Goal: Task Accomplishment & Management: Manage account settings

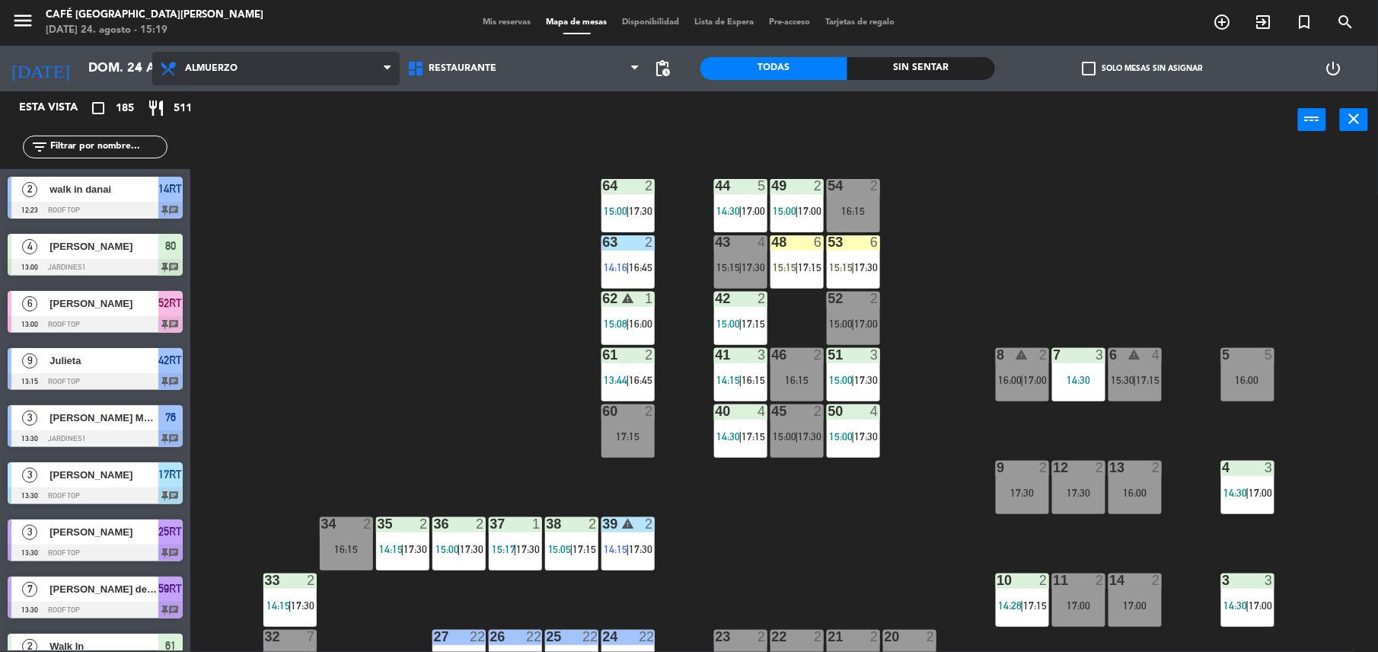
click at [354, 62] on span "Almuerzo" at bounding box center [275, 69] width 247 height 34
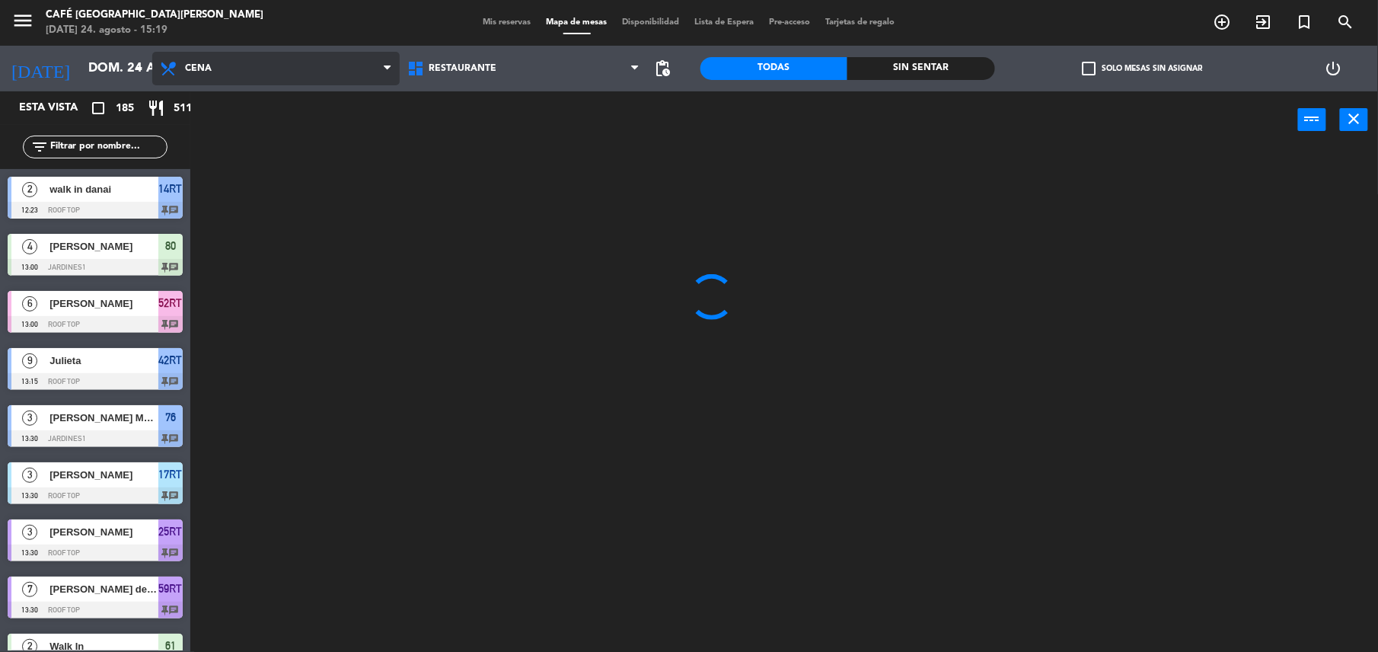
click at [302, 164] on ng-component "menu Café [GEOGRAPHIC_DATA][PERSON_NAME][DATE]. agosto - 15:19 Mis reservas Map…" at bounding box center [689, 327] width 1378 height 655
click at [336, 70] on span "Cena" at bounding box center [275, 69] width 247 height 34
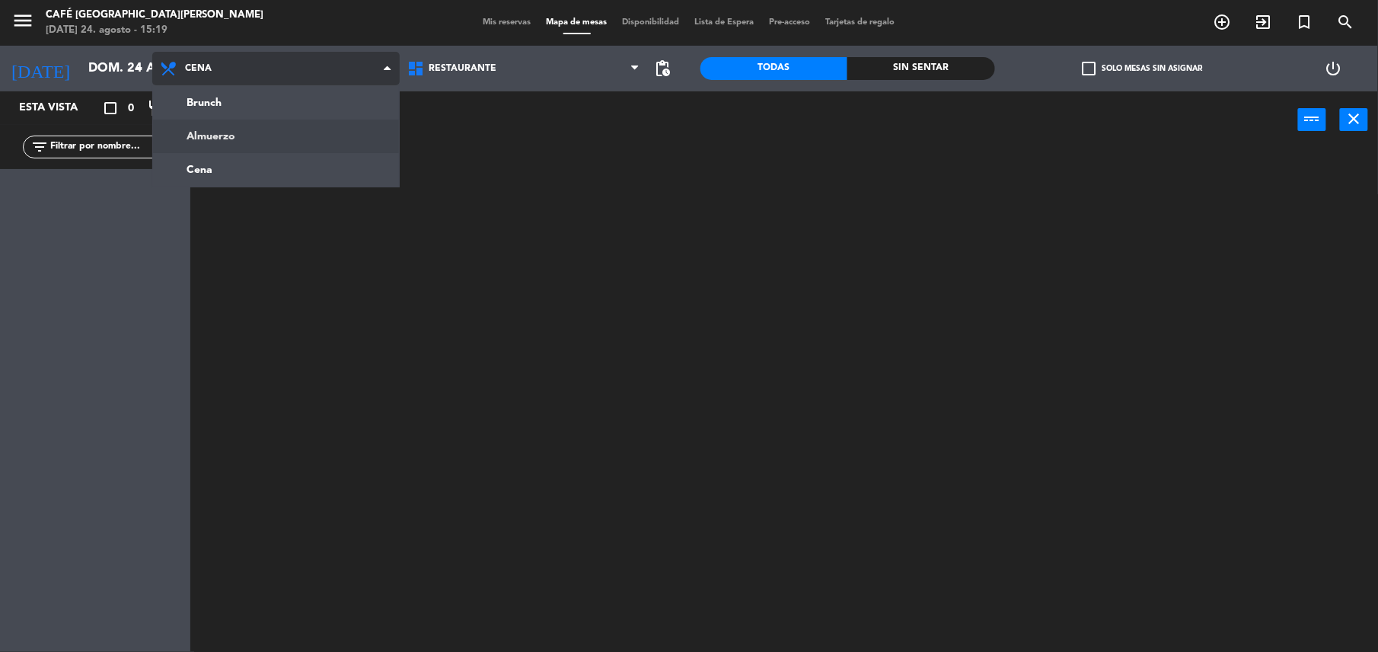
click at [308, 142] on ng-component "menu Café [GEOGRAPHIC_DATA][PERSON_NAME][DATE]. agosto - 15:19 Mis reservas Map…" at bounding box center [689, 327] width 1378 height 655
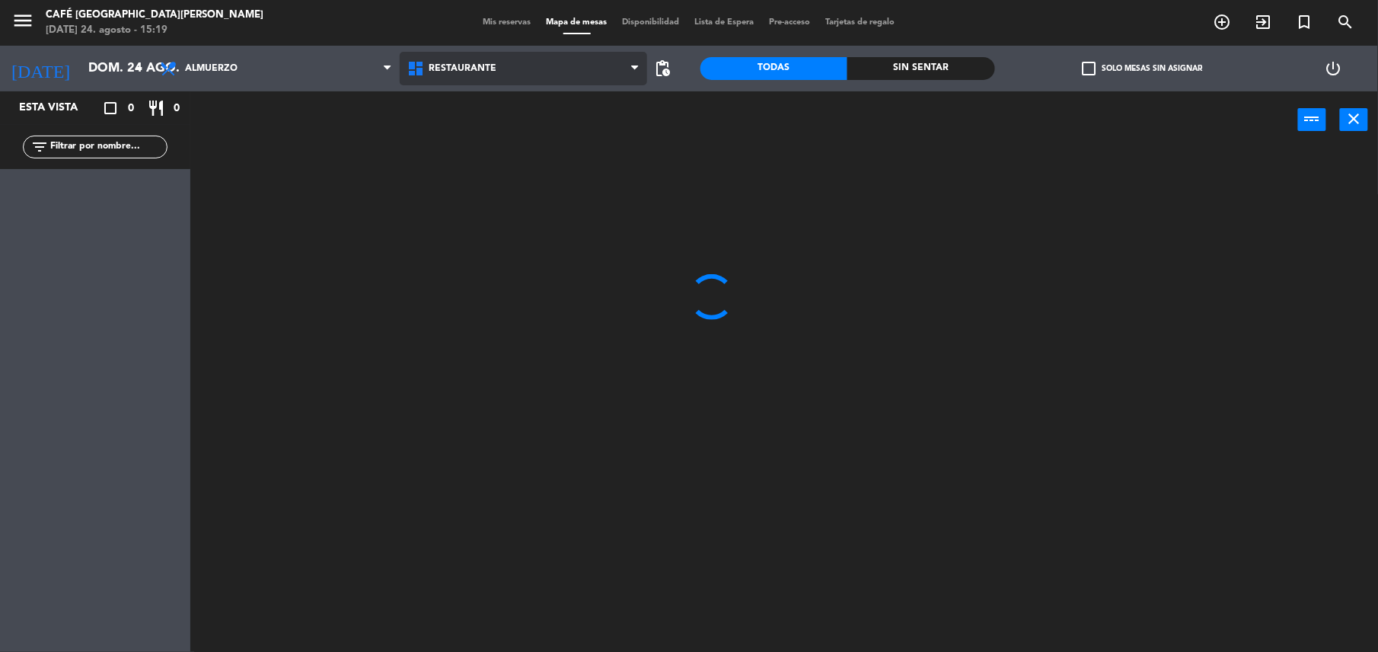
click at [491, 62] on span "Restaurante" at bounding box center [523, 69] width 247 height 34
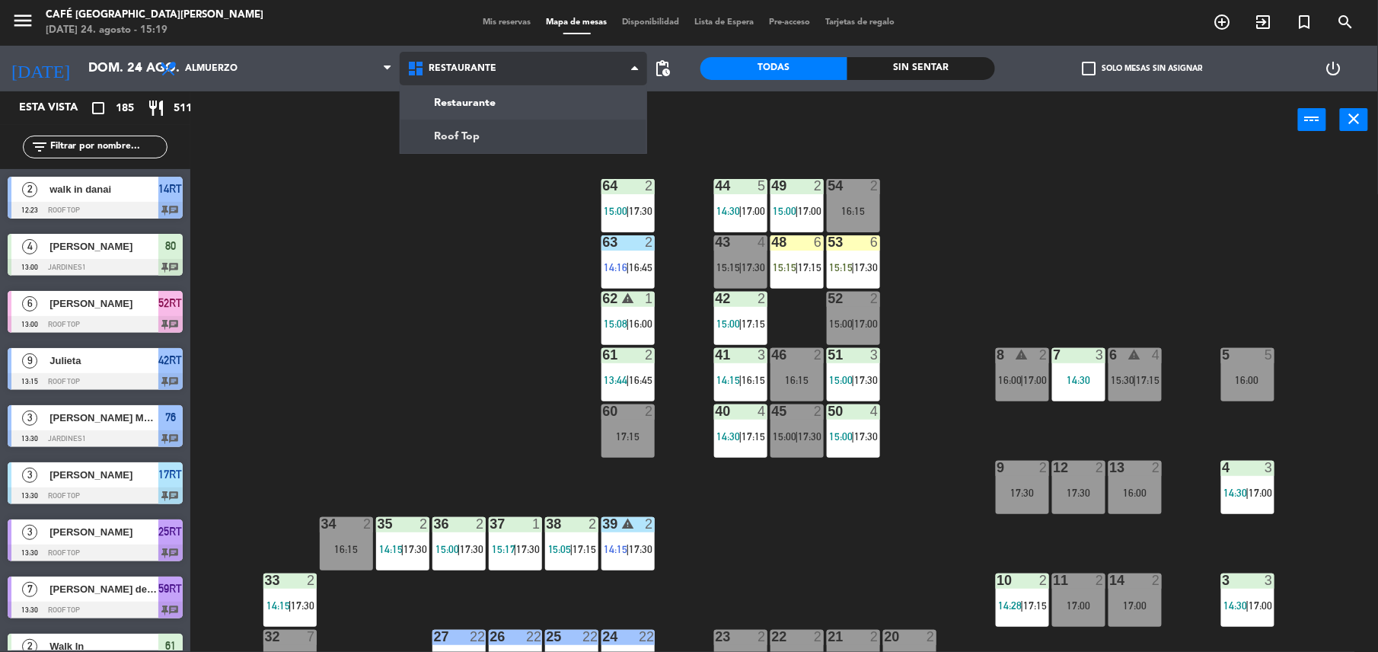
click at [466, 138] on ng-component "menu Café [GEOGRAPHIC_DATA][PERSON_NAME][DATE]. agosto - 15:19 Mis reservas Map…" at bounding box center [689, 327] width 1378 height 655
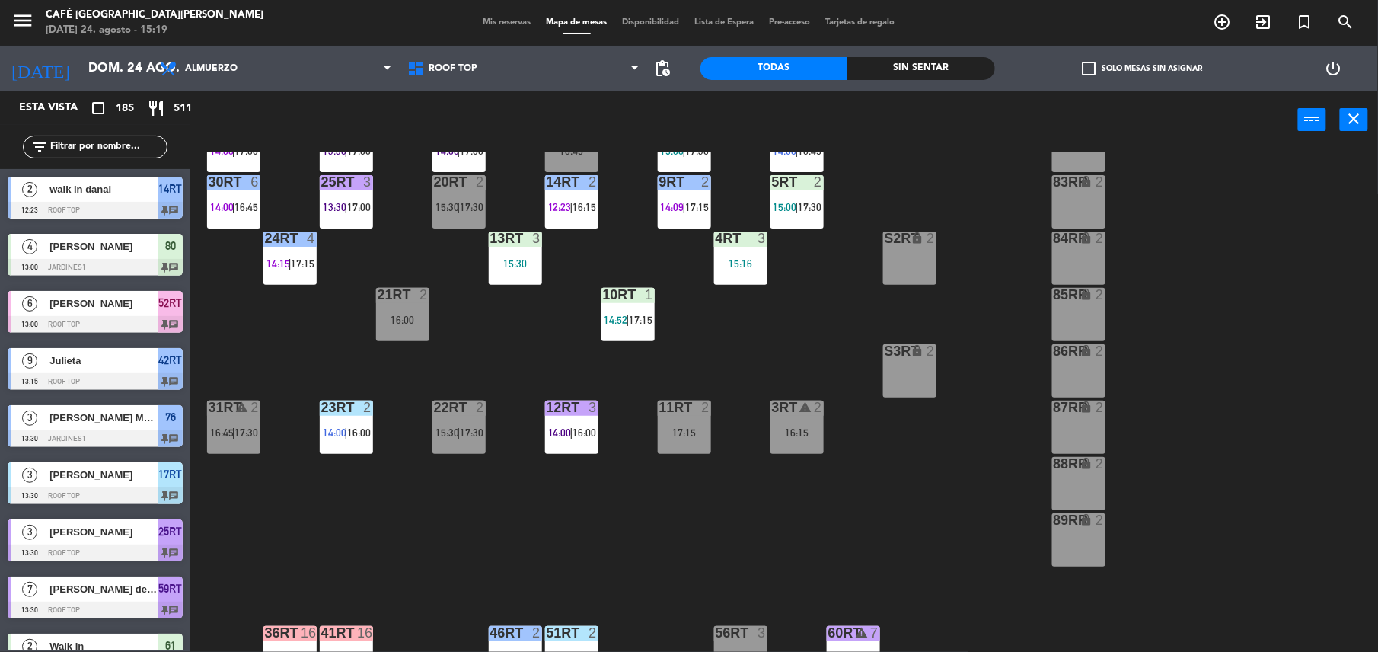
scroll to position [230, 0]
click at [743, 275] on div "4RT 3 15:16" at bounding box center [740, 257] width 53 height 53
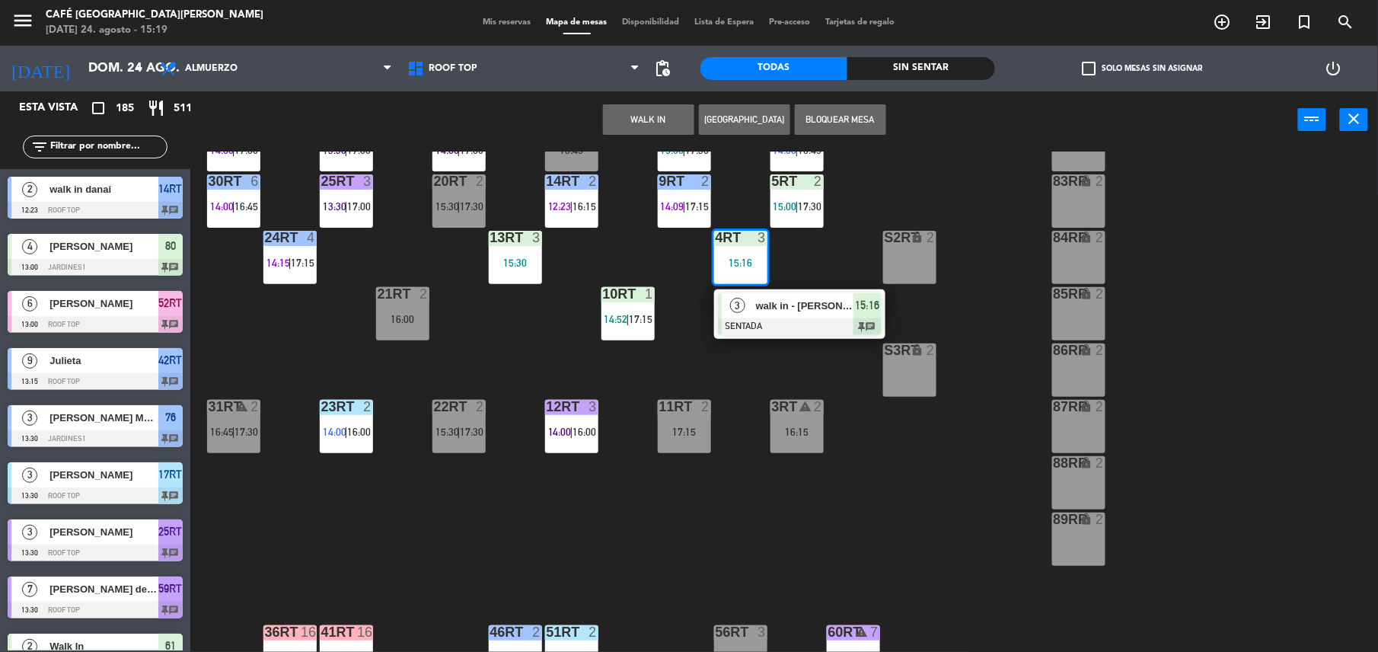
click at [768, 309] on span "walk in - [PERSON_NAME]" at bounding box center [804, 306] width 97 height 16
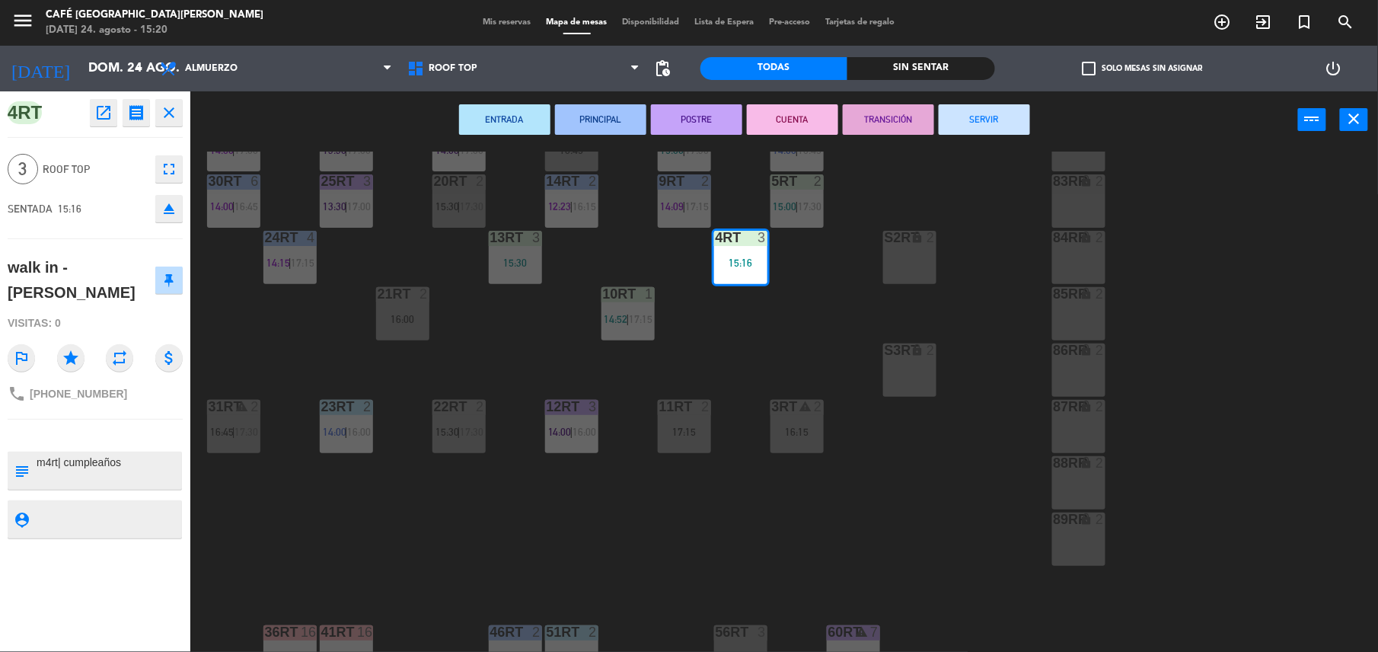
click at [714, 332] on div "18RT 4 14:30 | 16:45 16RT 4 15:00 | 17:00 28RT 2 17:30 80RR lock 2 27RT 4 13:45…" at bounding box center [791, 403] width 1174 height 503
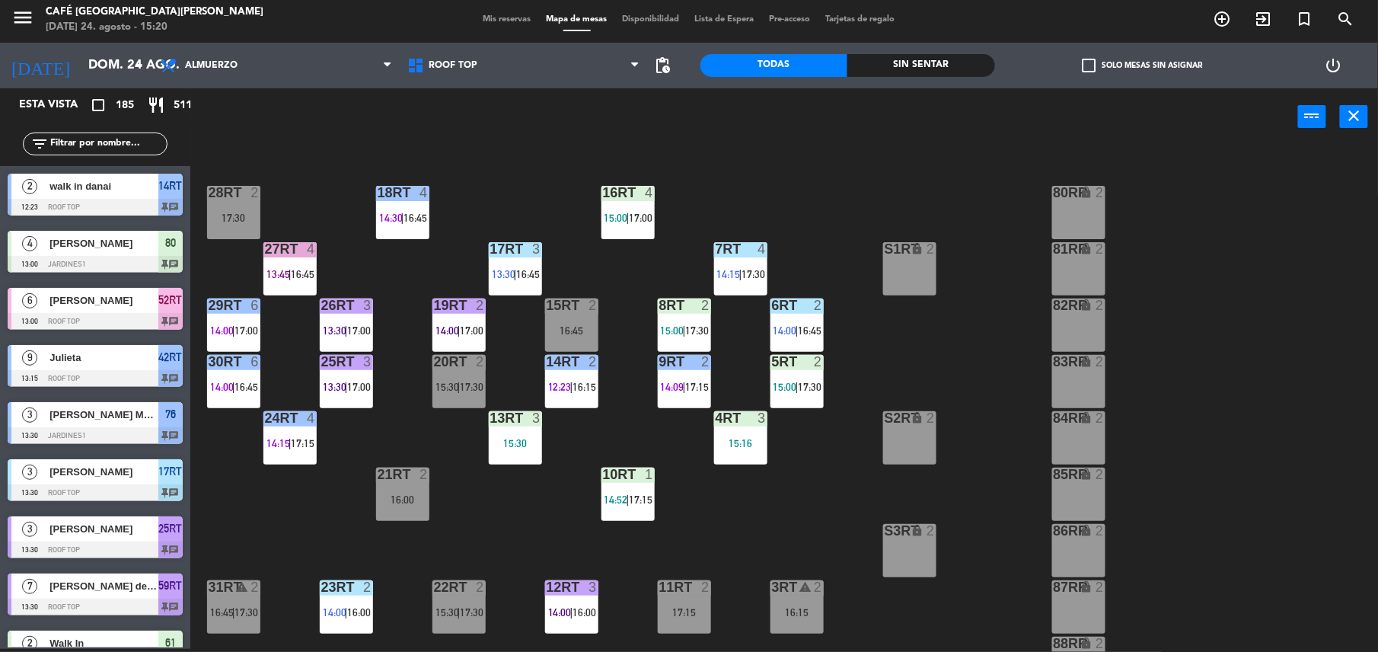
scroll to position [0, 0]
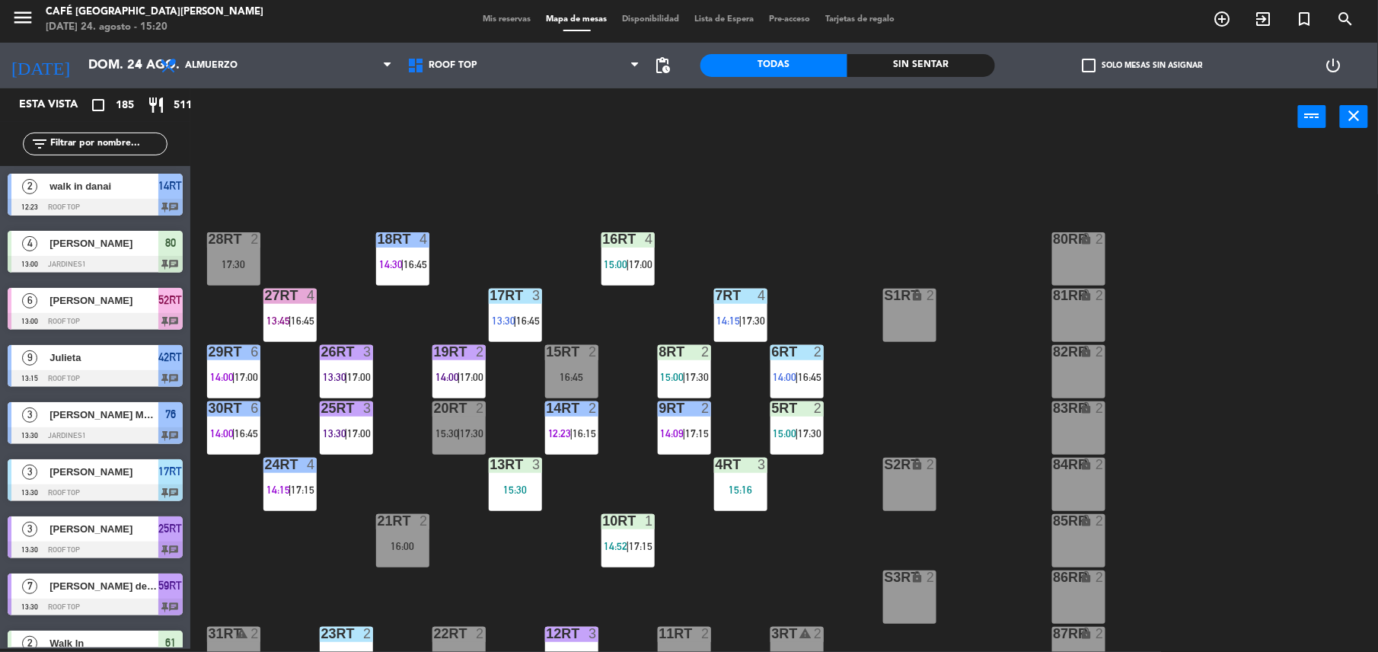
click at [503, 34] on div "menu Café [GEOGRAPHIC_DATA][PERSON_NAME][DATE]. agosto - 15:20 Mis reservas Map…" at bounding box center [689, 20] width 1378 height 46
click at [506, 20] on span "Mis reservas" at bounding box center [507, 19] width 63 height 8
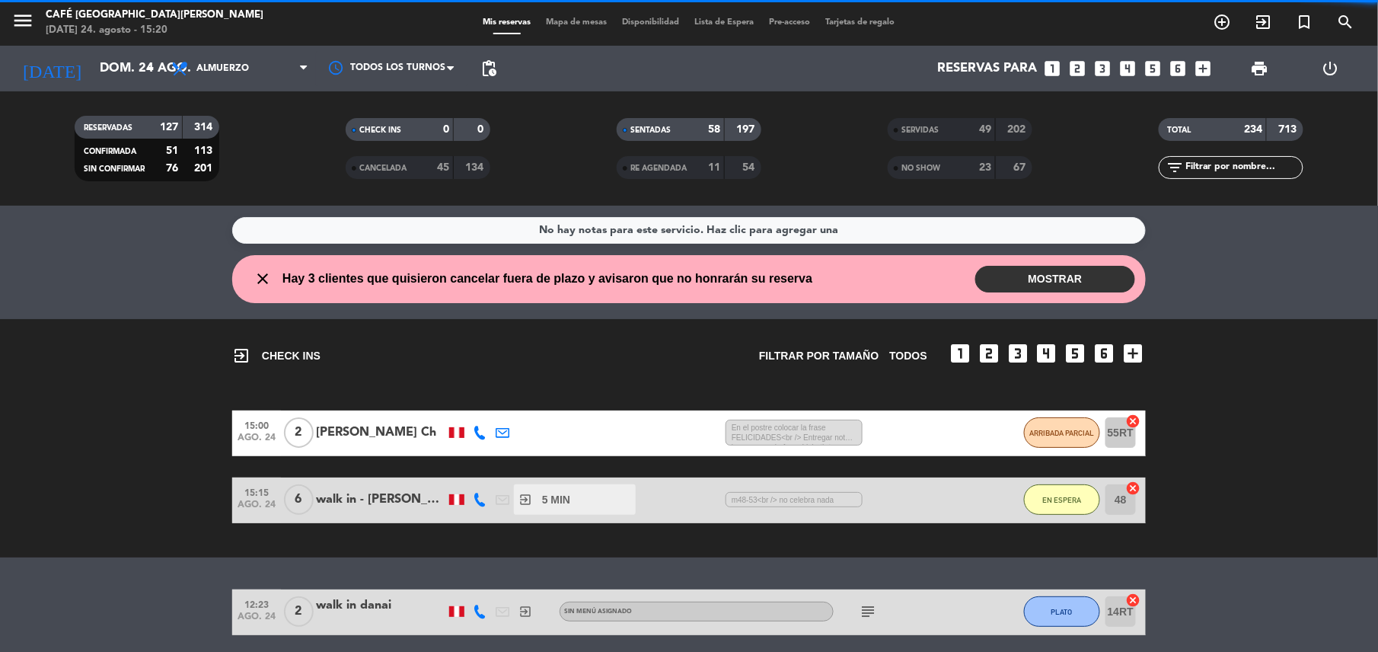
click at [548, 37] on div "menu Café [GEOGRAPHIC_DATA][PERSON_NAME][DATE]. agosto - 15:20 Mis reservas Map…" at bounding box center [689, 23] width 1378 height 46
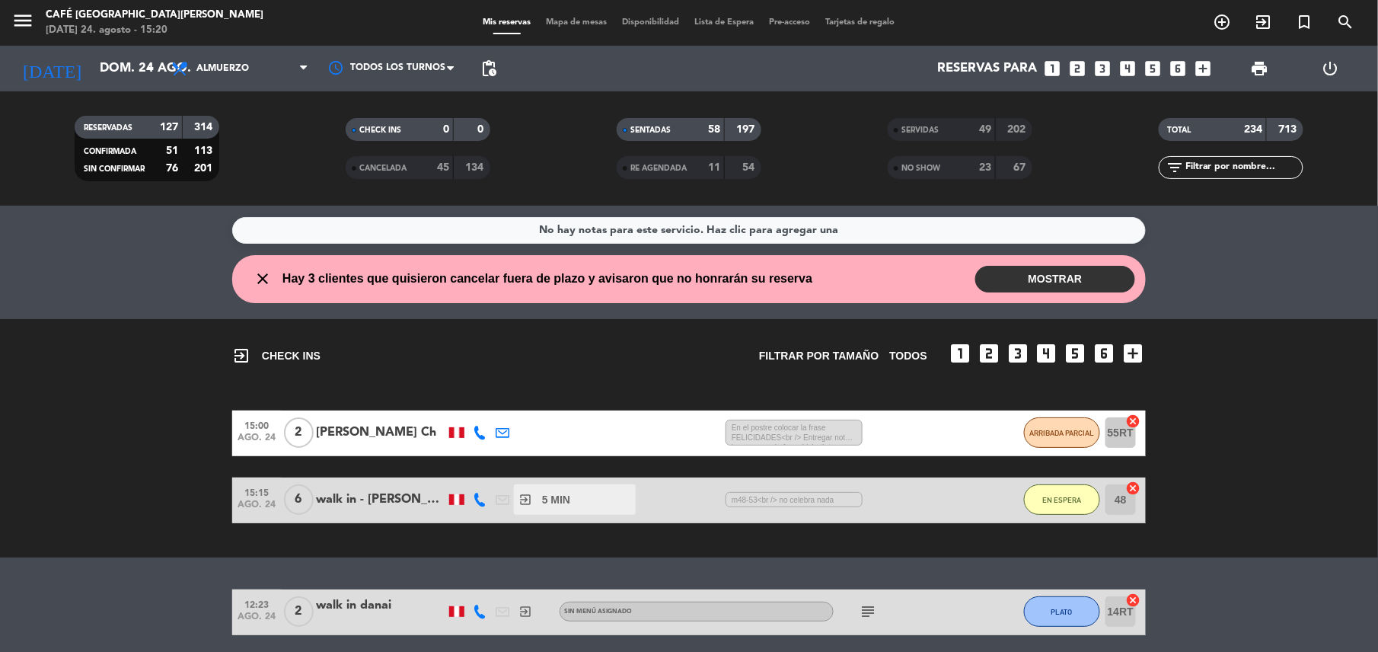
click at [930, 128] on span "SERVIDAS" at bounding box center [920, 130] width 37 height 8
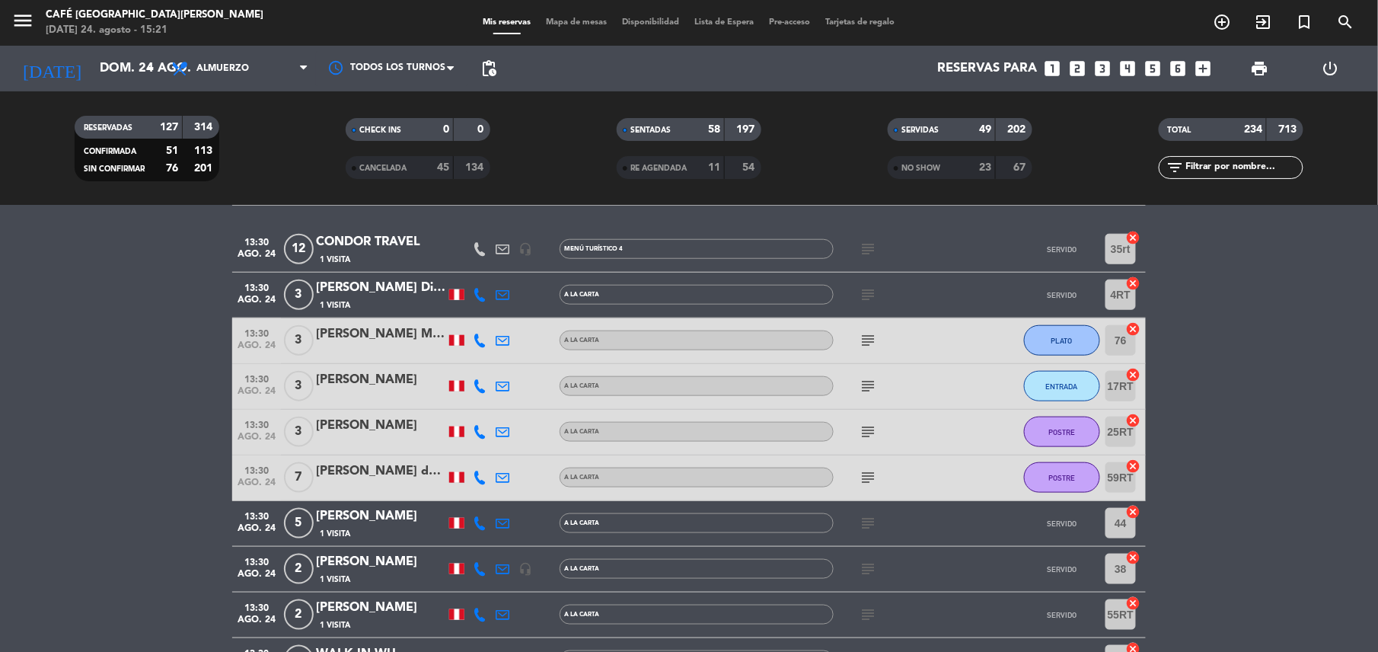
scroll to position [2606, 0]
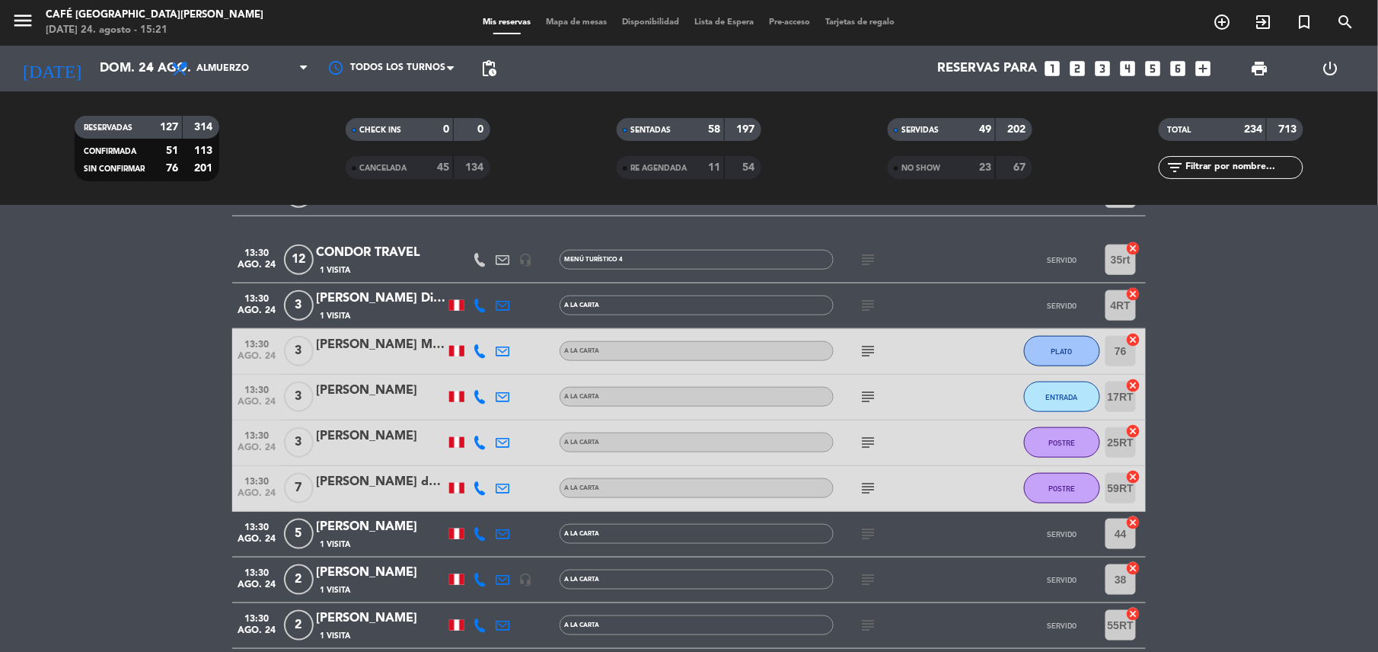
click at [394, 302] on div "[PERSON_NAME] Ditola" at bounding box center [380, 299] width 129 height 20
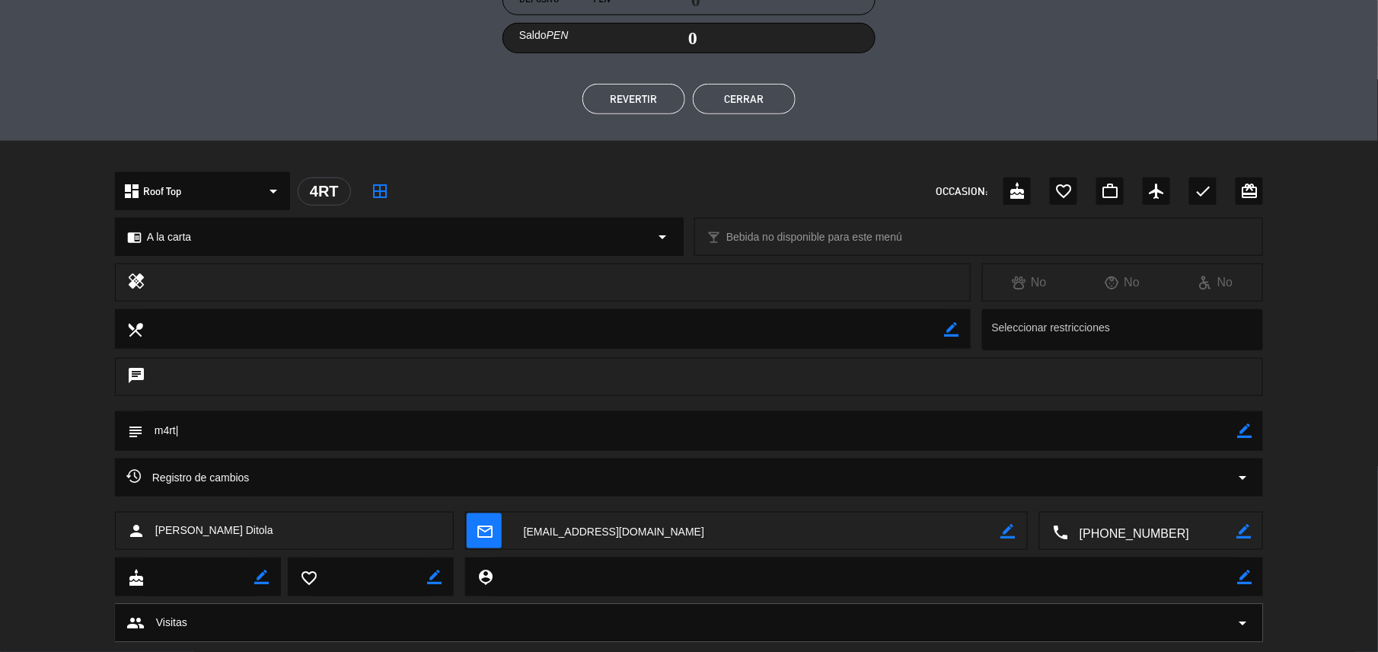
scroll to position [344, 0]
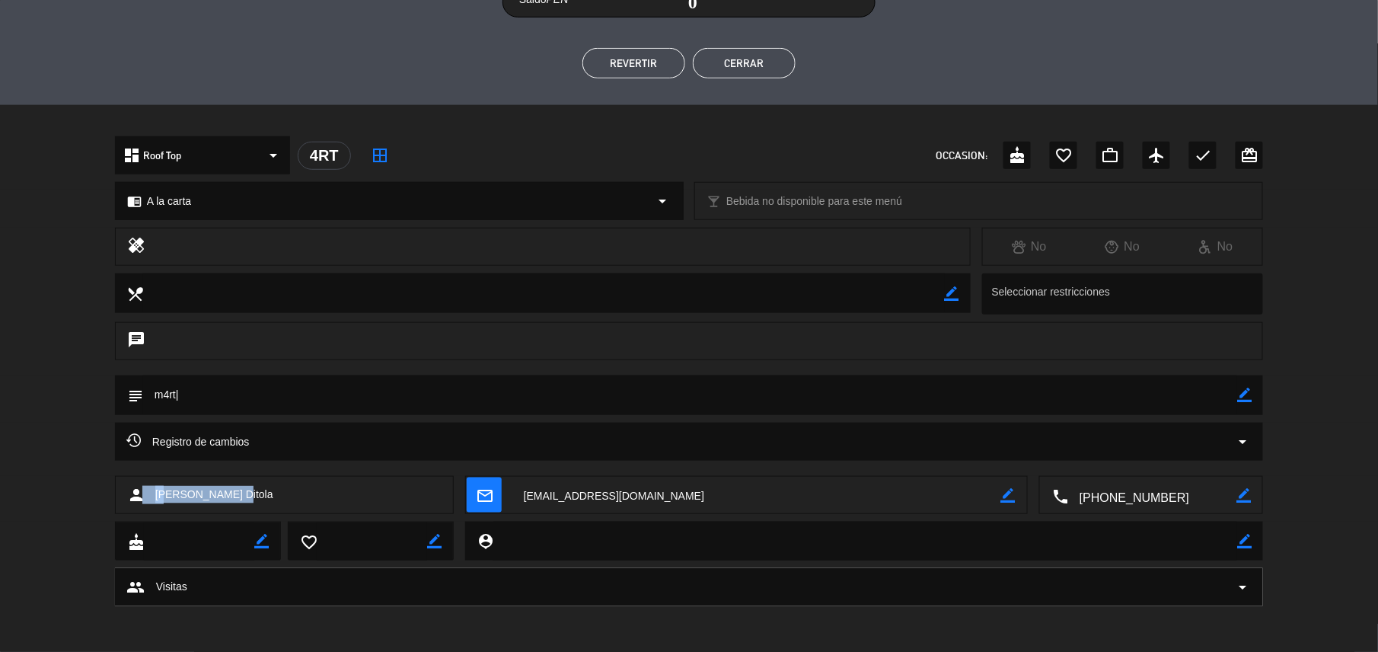
drag, startPoint x: 227, startPoint y: 496, endPoint x: 142, endPoint y: 496, distance: 85.3
click at [142, 496] on div "person [PERSON_NAME]" at bounding box center [284, 495] width 339 height 38
copy div "[PERSON_NAME] Ditola"
drag, startPoint x: 637, startPoint y: 493, endPoint x: 519, endPoint y: 496, distance: 118.8
click at [519, 496] on textarea at bounding box center [756, 496] width 489 height 38
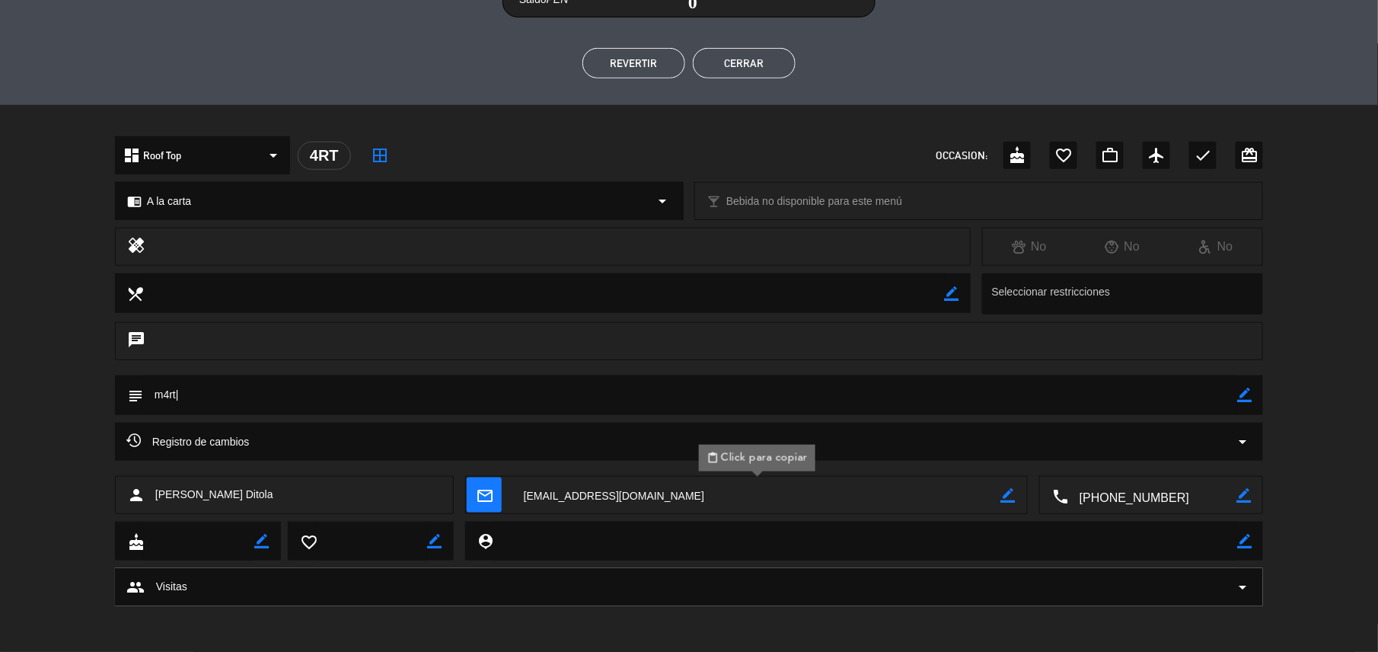
click at [1122, 490] on textarea at bounding box center [1152, 496] width 168 height 38
